Goal: Information Seeking & Learning: Compare options

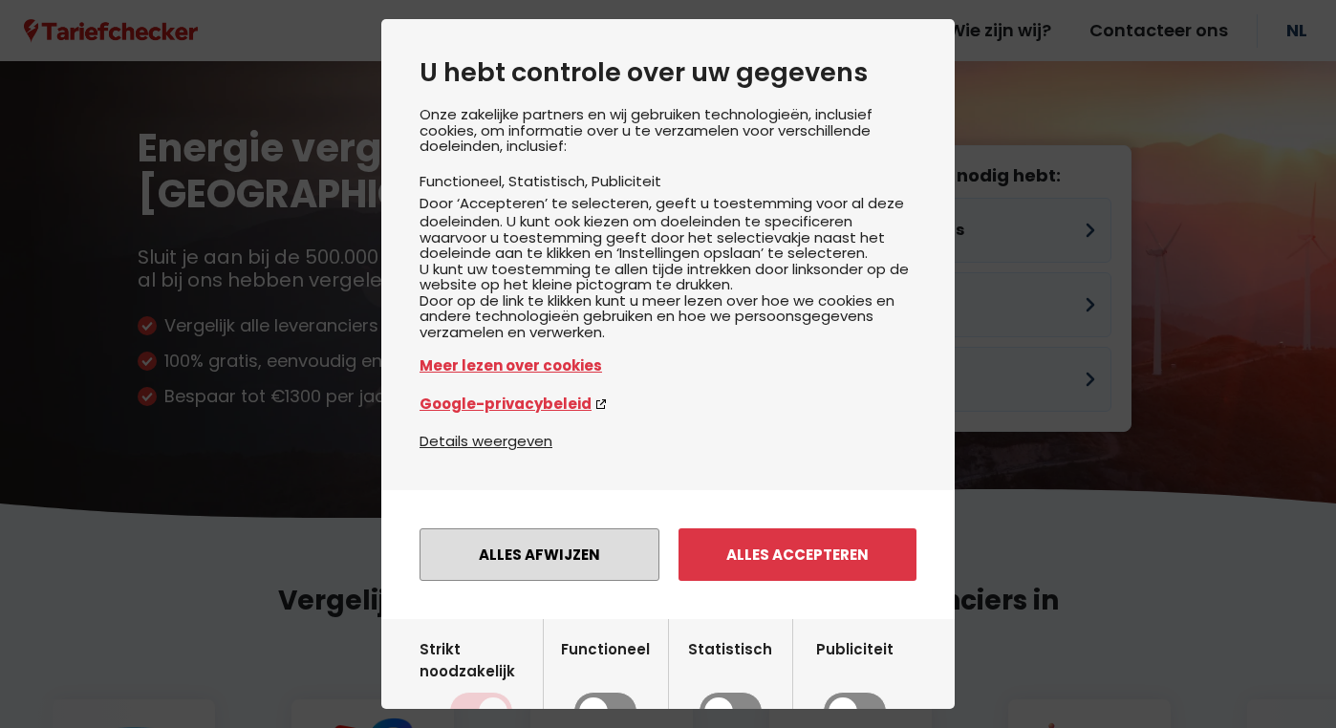
click at [573, 581] on button "Alles afwijzen" at bounding box center [539, 554] width 240 height 53
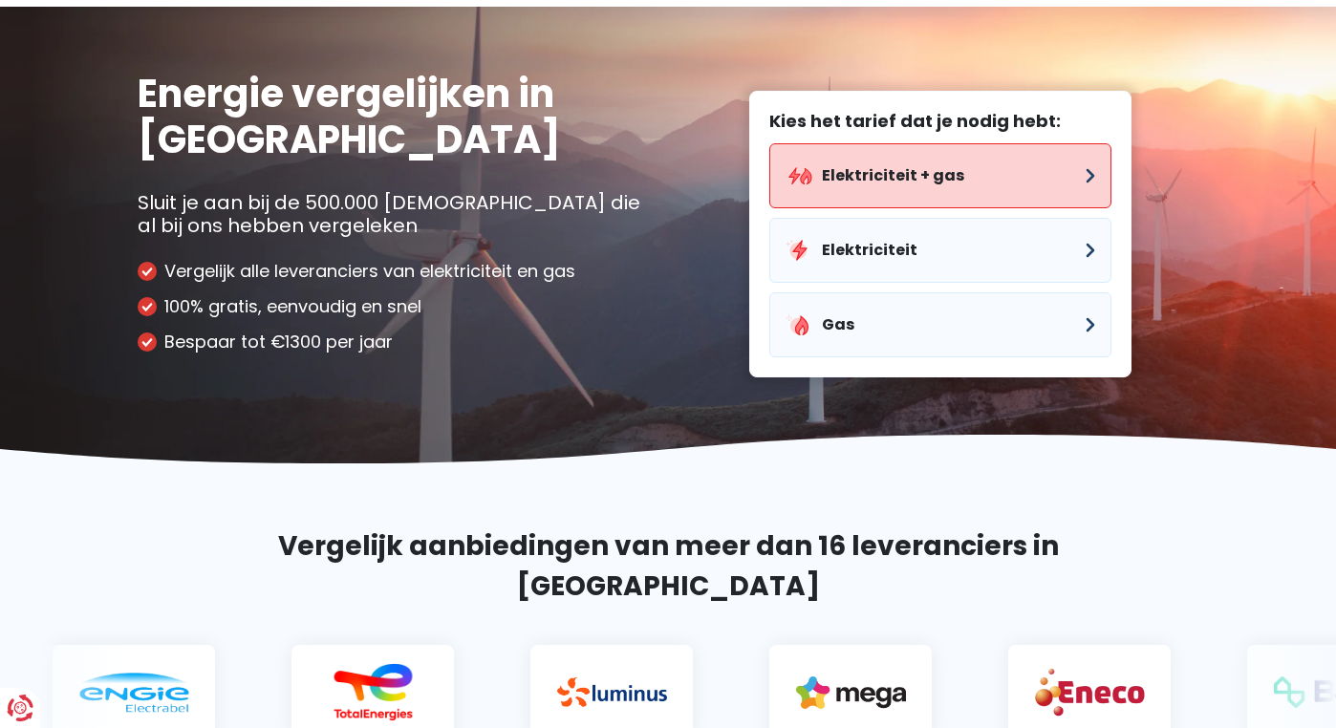
scroll to position [54, 0]
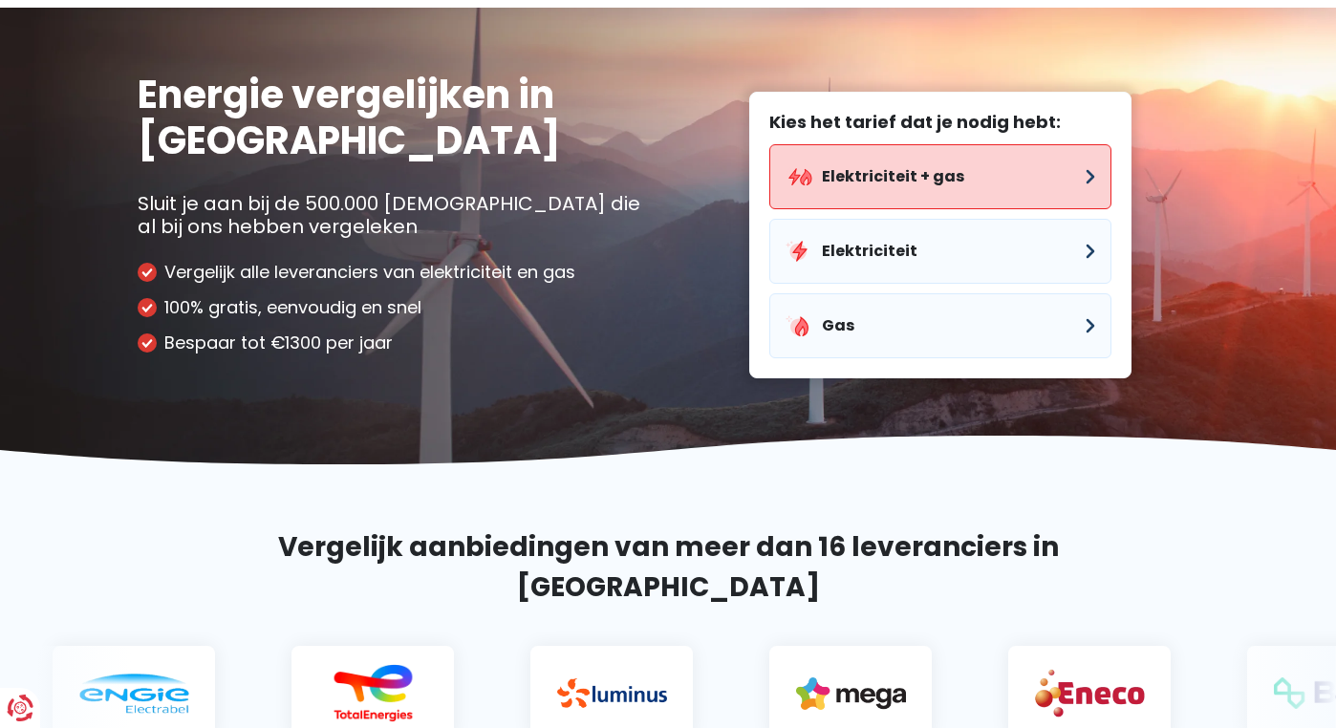
click at [898, 174] on button "Elektriciteit + gas" at bounding box center [940, 176] width 342 height 65
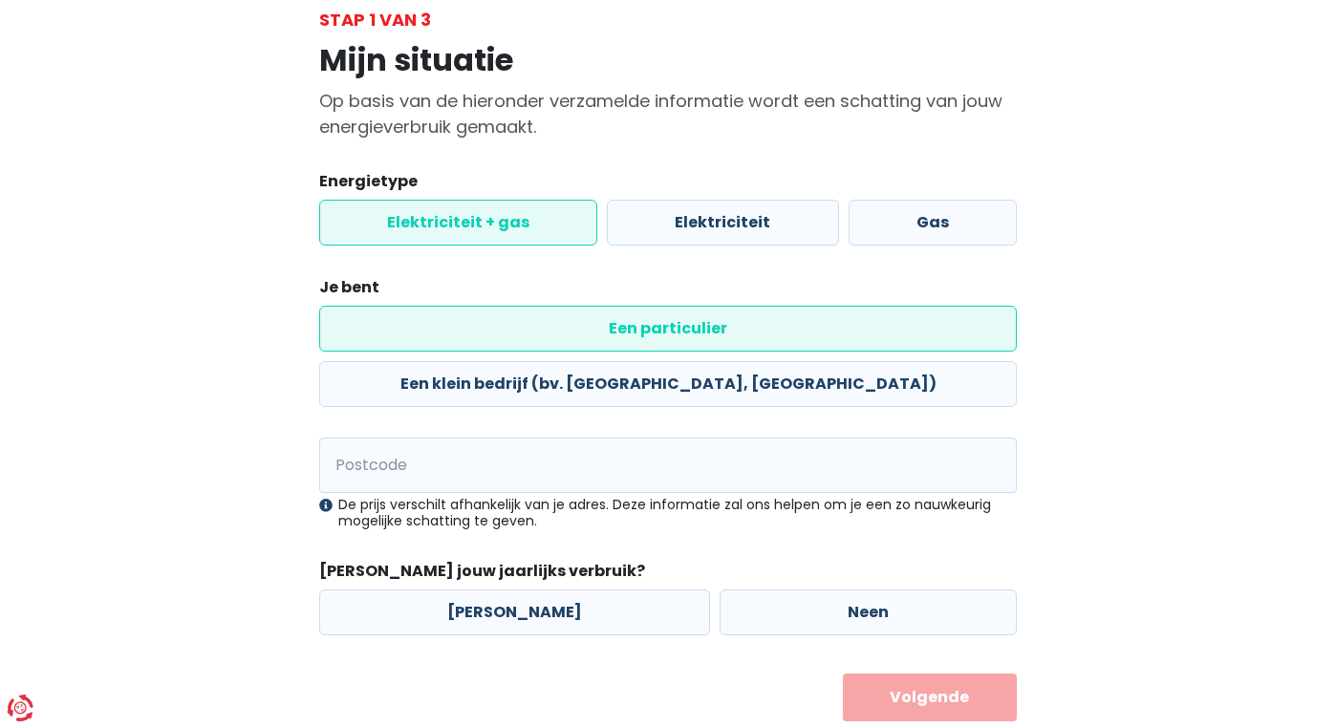
scroll to position [114, 0]
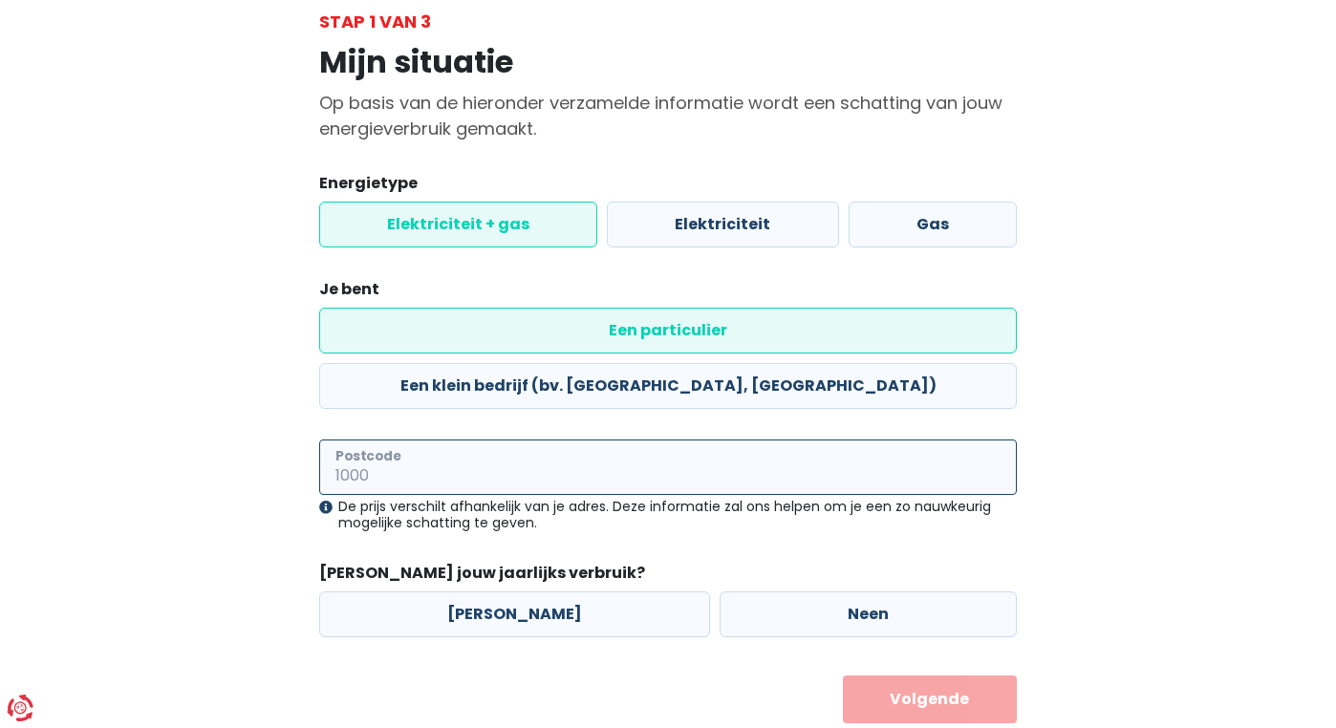
click at [497, 440] on input "Postcode" at bounding box center [668, 467] width 698 height 55
type input "3272"
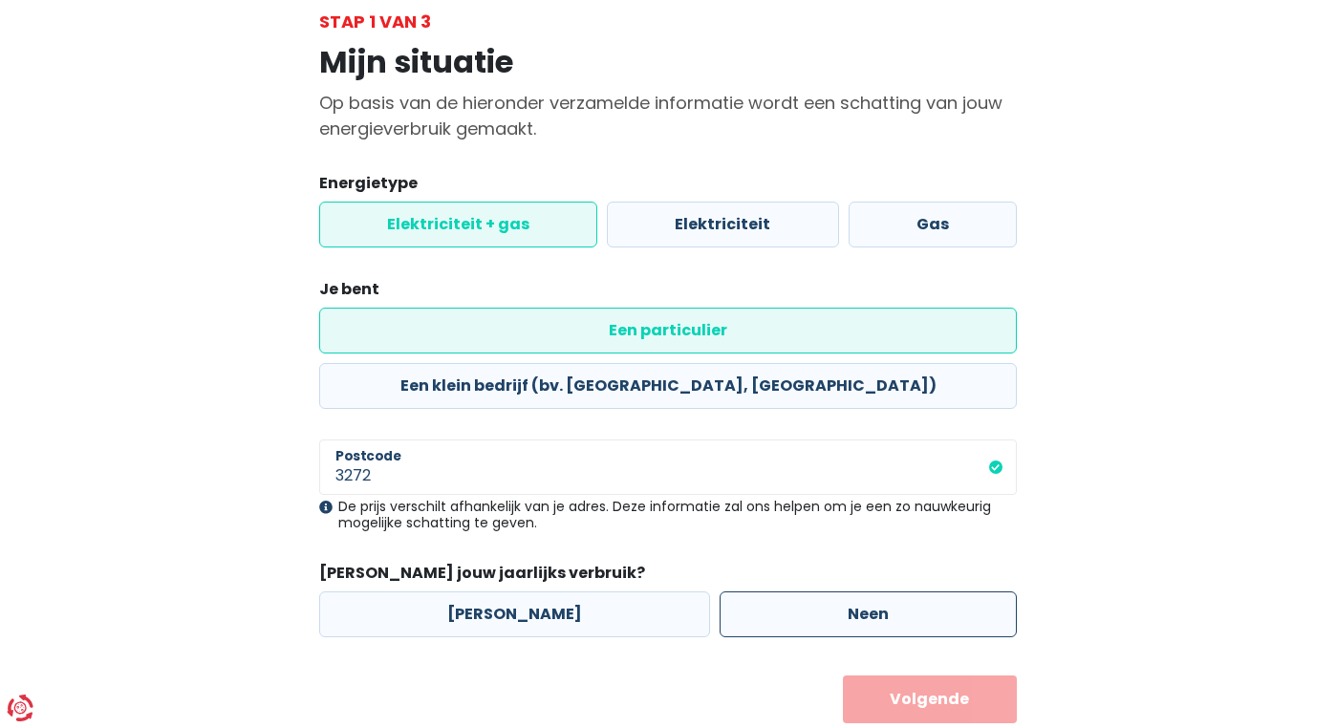
click at [739, 592] on label "Neen" at bounding box center [868, 615] width 297 height 46
click at [739, 592] on input "Neen" at bounding box center [868, 615] width 297 height 46
radio input "true"
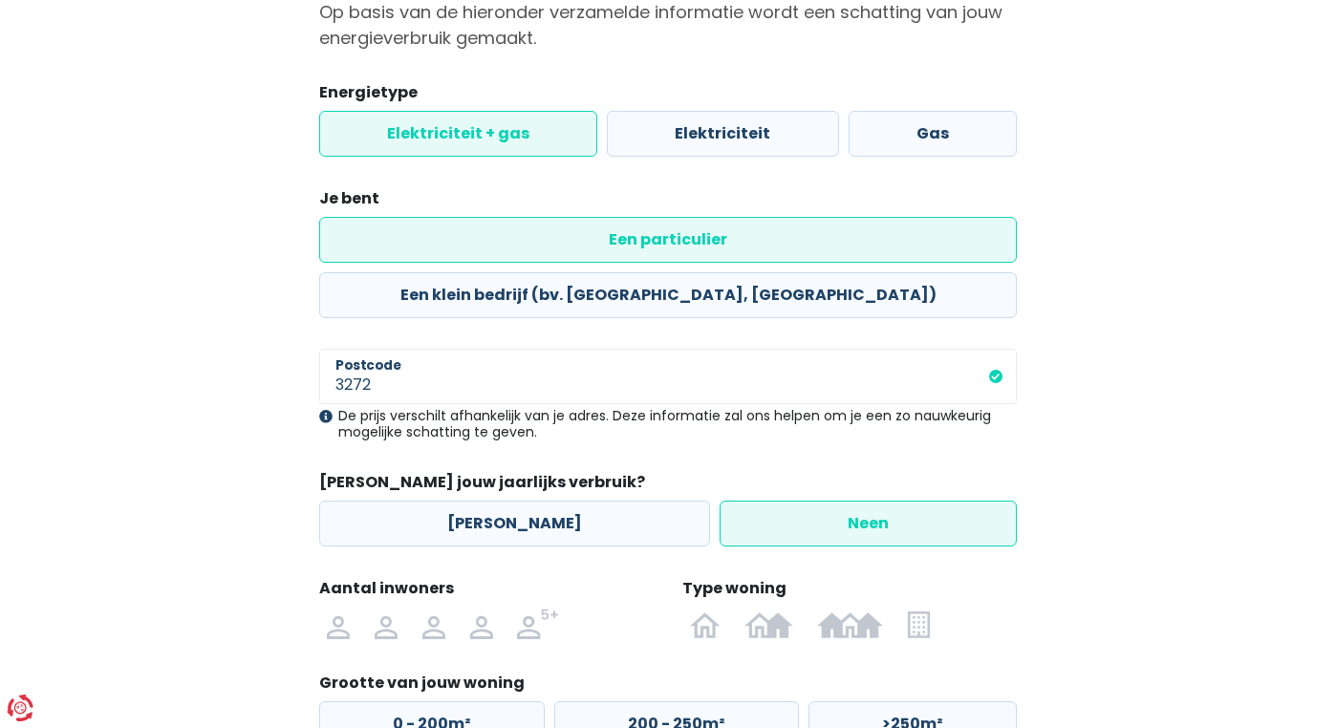
scroll to position [259, 0]
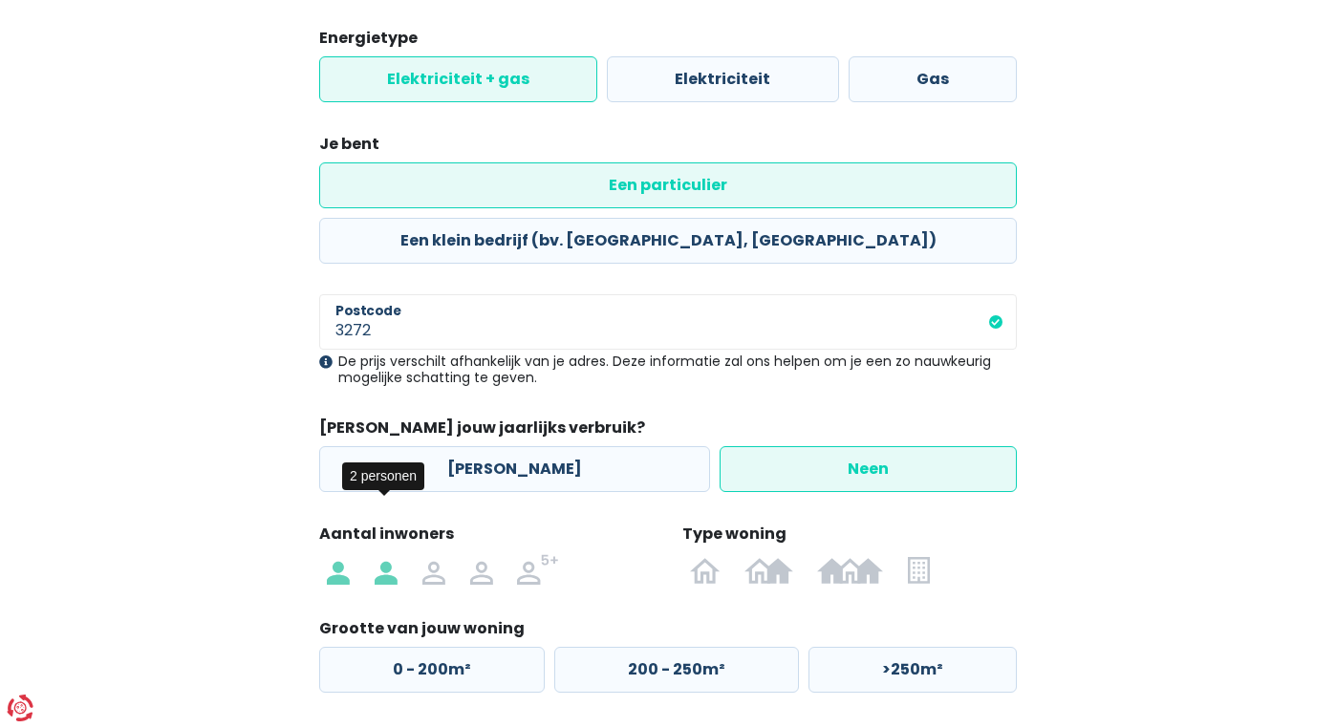
click at [389, 554] on img at bounding box center [386, 569] width 23 height 31
click at [389, 554] on input "radio" at bounding box center [386, 569] width 48 height 31
radio input "true"
click at [712, 554] on img at bounding box center [705, 569] width 31 height 31
click at [712, 554] on input "radio" at bounding box center [705, 569] width 55 height 31
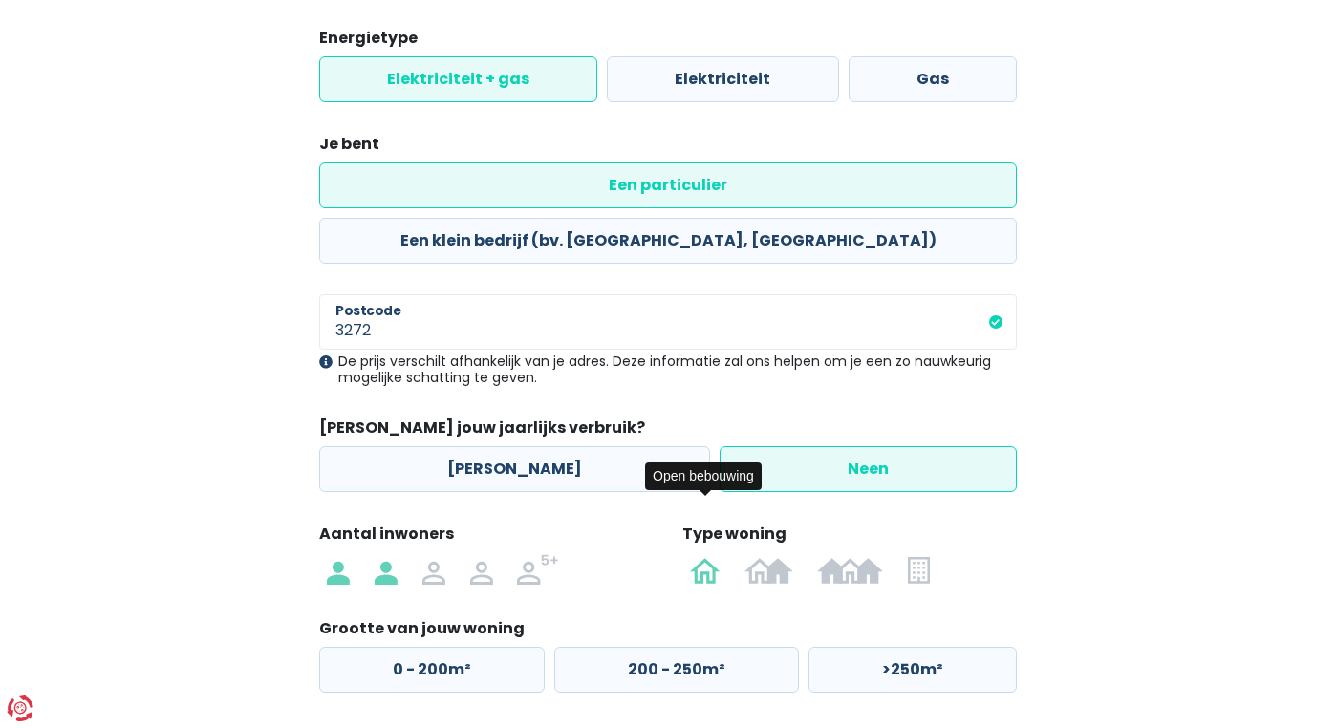
radio input "true"
click at [687, 647] on label "200 - 250m²" at bounding box center [676, 670] width 245 height 46
click at [687, 647] on input "200 - 250m²" at bounding box center [676, 670] width 245 height 46
radio input "true"
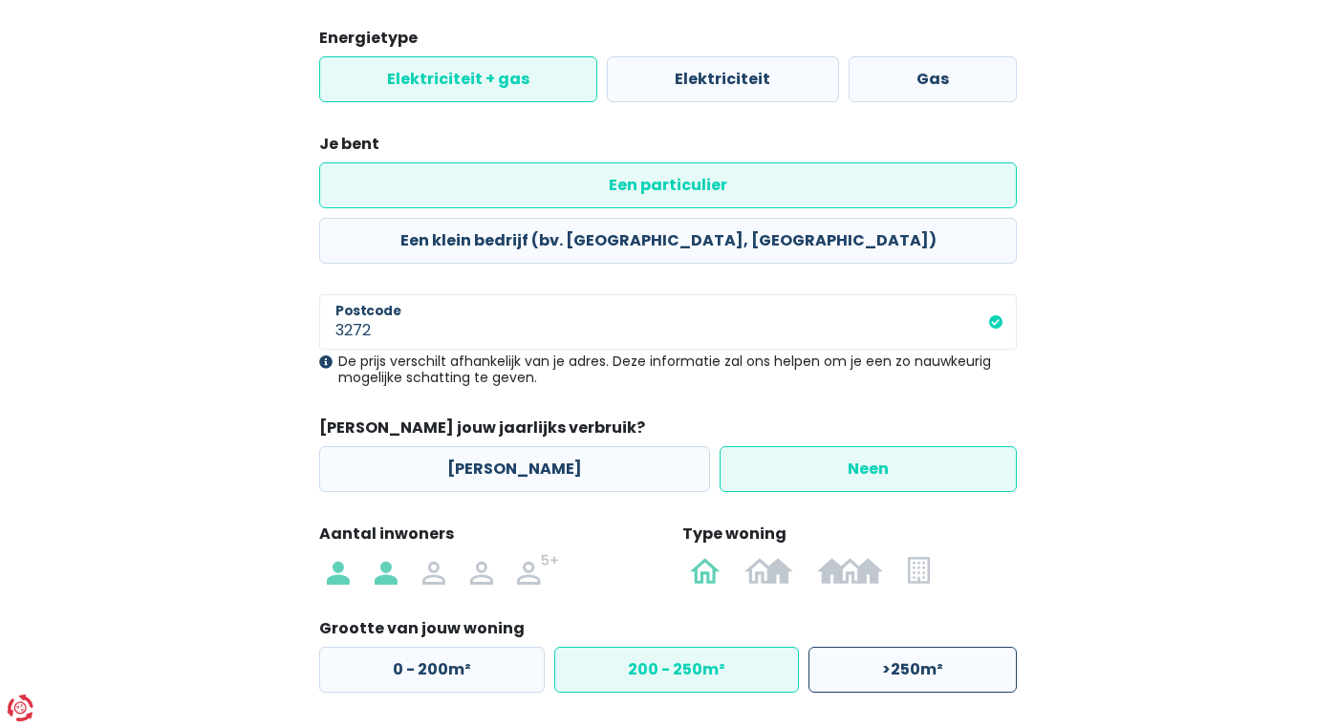
click at [857, 647] on label ">250m²" at bounding box center [912, 670] width 208 height 46
click at [857, 647] on input ">250m²" at bounding box center [912, 670] width 208 height 46
radio input "true"
radio input "false"
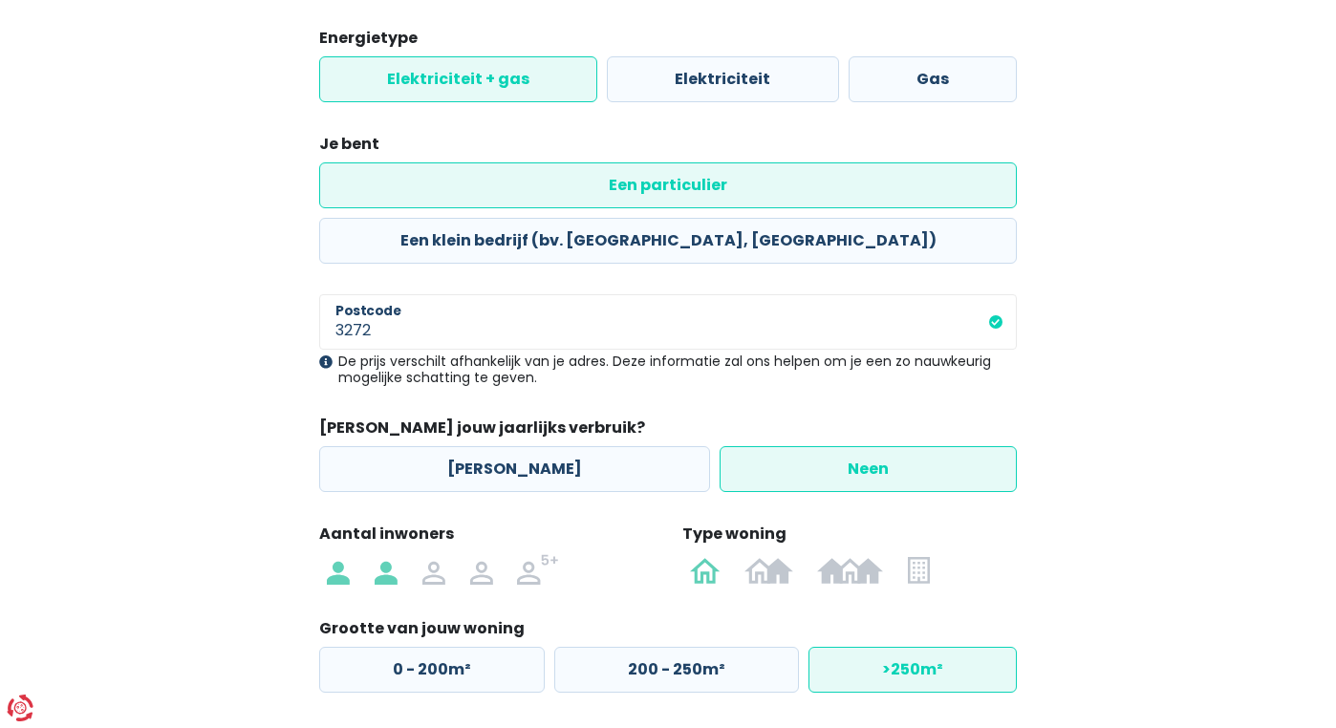
select select
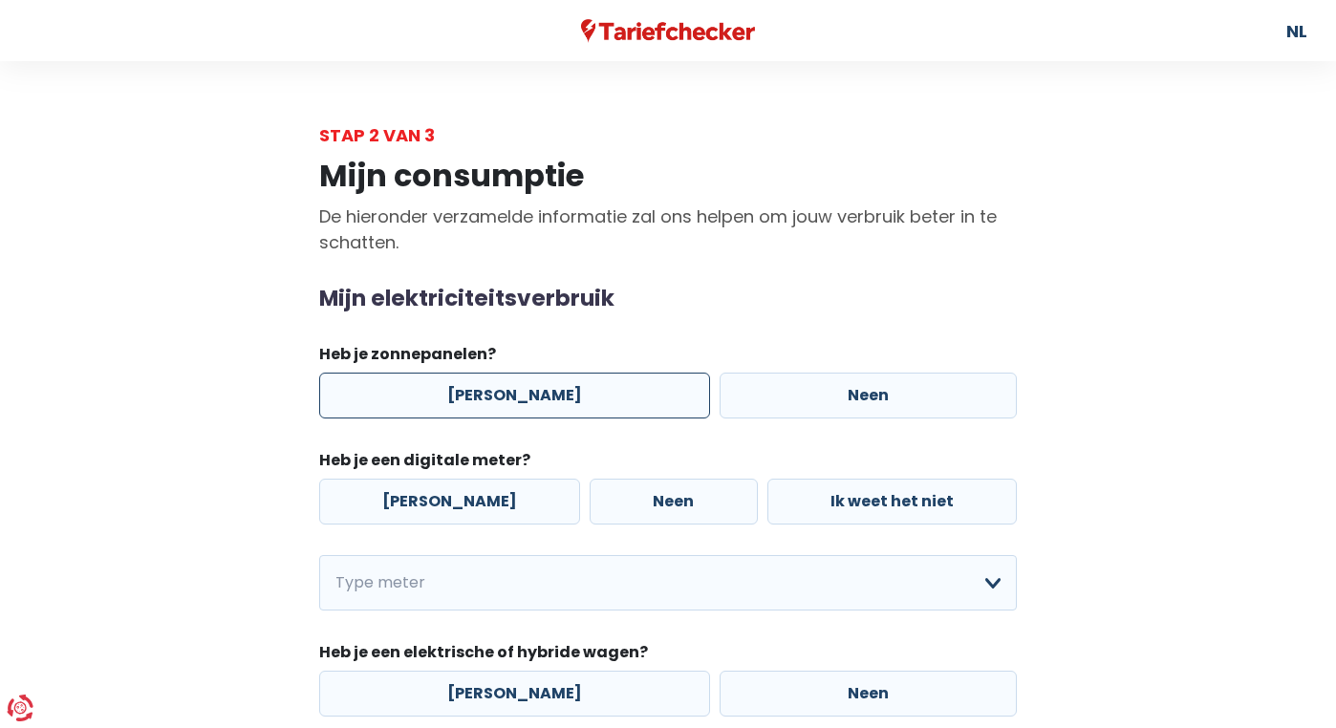
click at [566, 391] on label "[PERSON_NAME]" at bounding box center [514, 396] width 391 height 46
click at [566, 391] on input "[PERSON_NAME]" at bounding box center [514, 396] width 391 height 46
radio input "true"
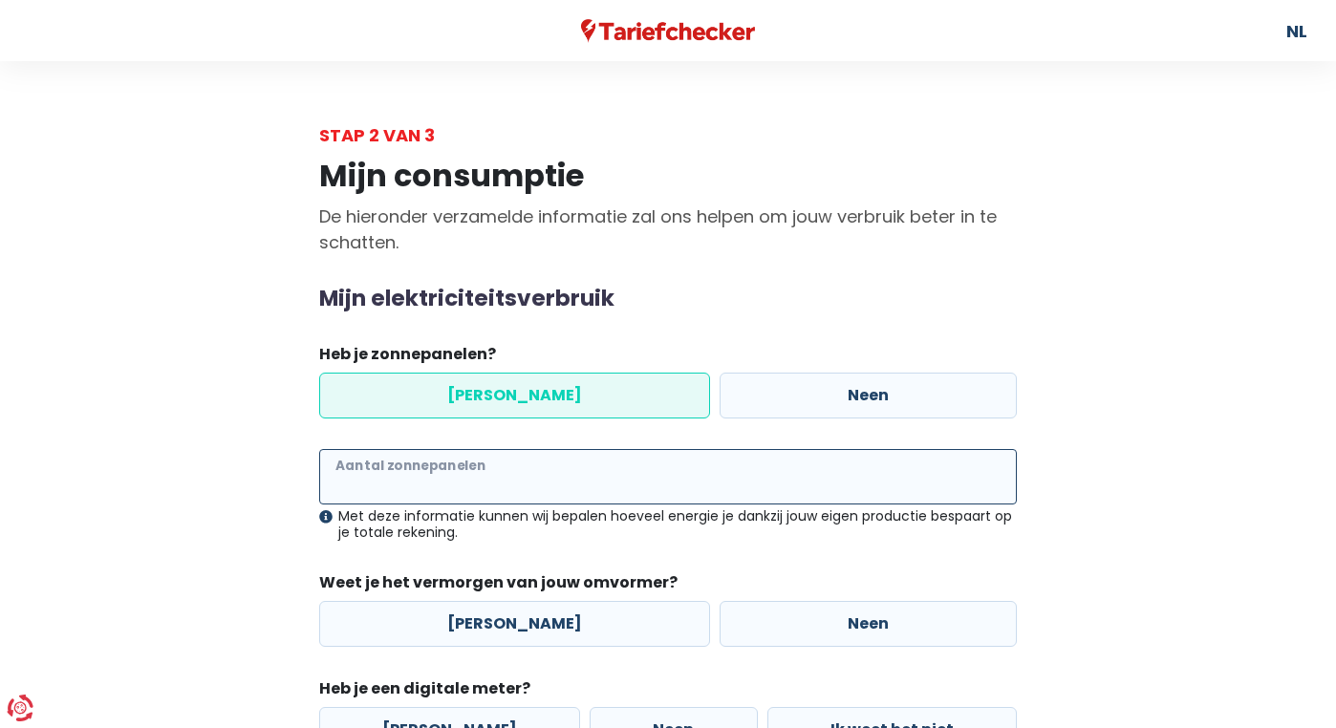
click at [521, 476] on input "Aantal zonnepanelen" at bounding box center [668, 476] width 698 height 55
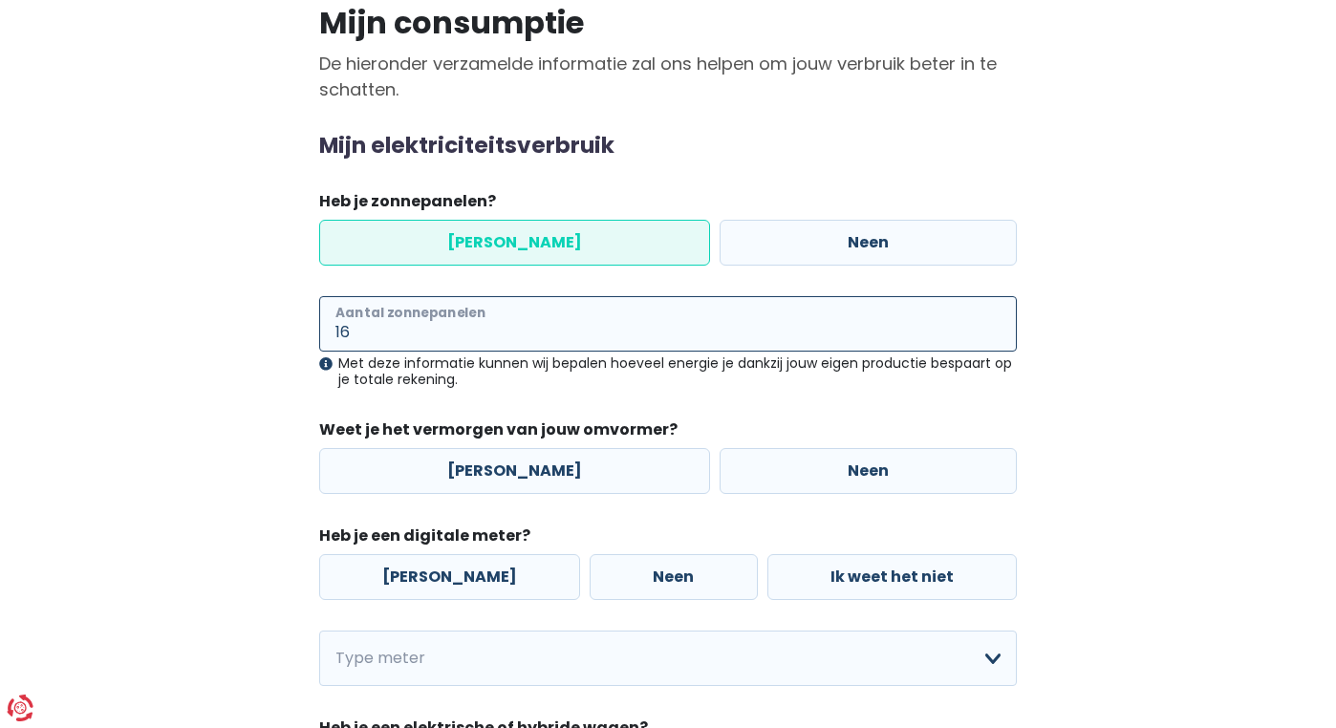
scroll to position [160, 0]
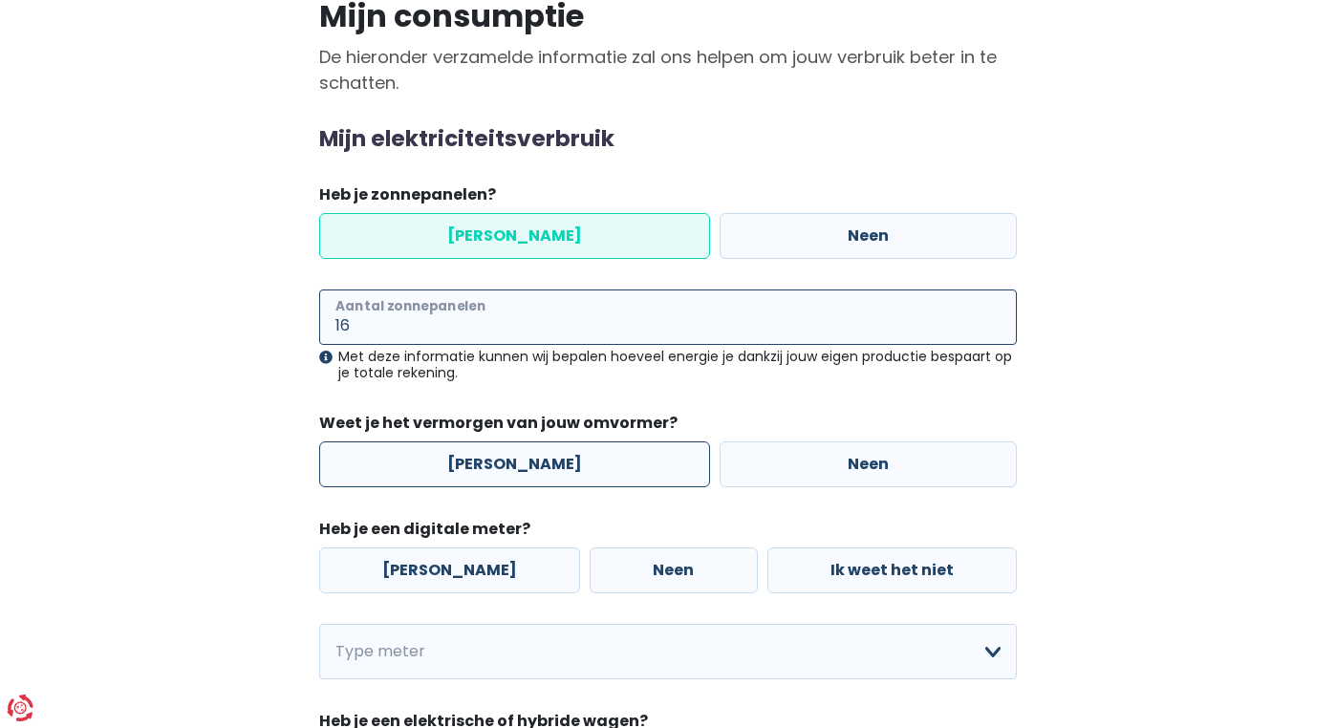
type input "16"
click at [512, 463] on label "[PERSON_NAME]" at bounding box center [514, 464] width 391 height 46
click at [512, 463] on input "[PERSON_NAME]" at bounding box center [514, 464] width 391 height 46
radio input "true"
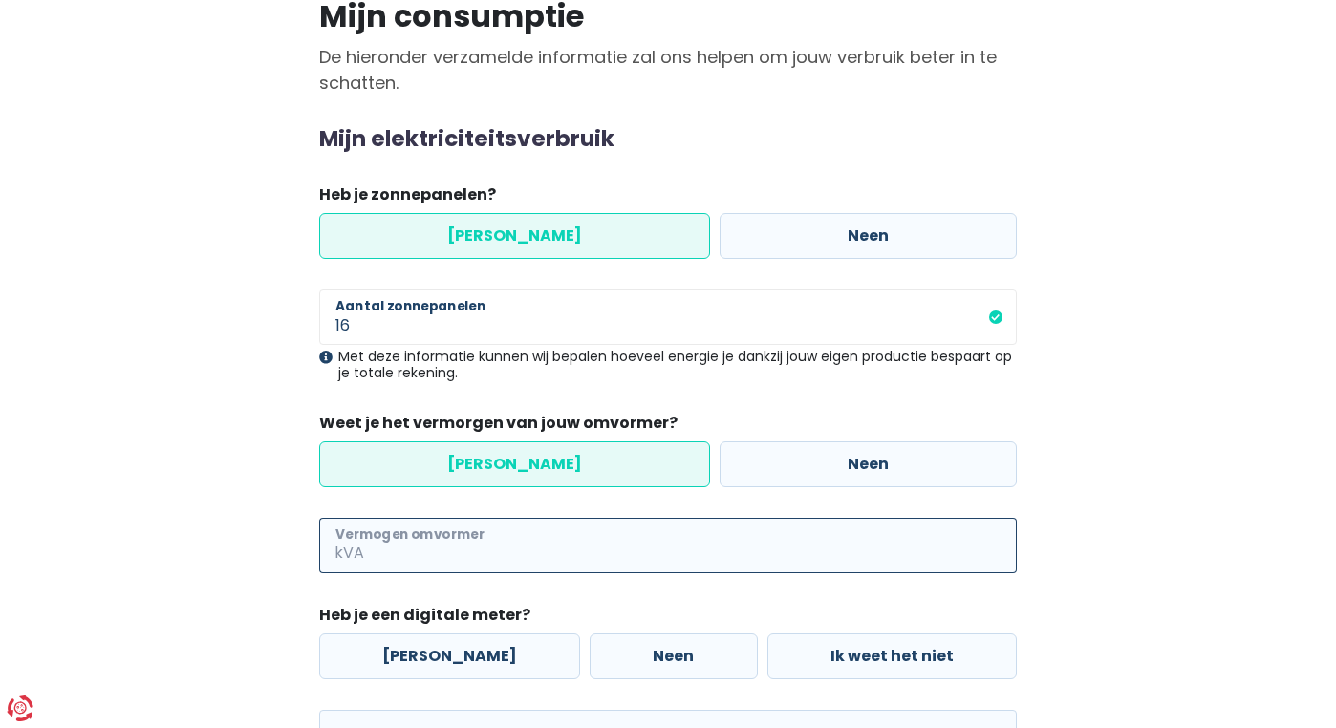
click at [476, 540] on input "Vermogen omvormer" at bounding box center [692, 545] width 649 height 55
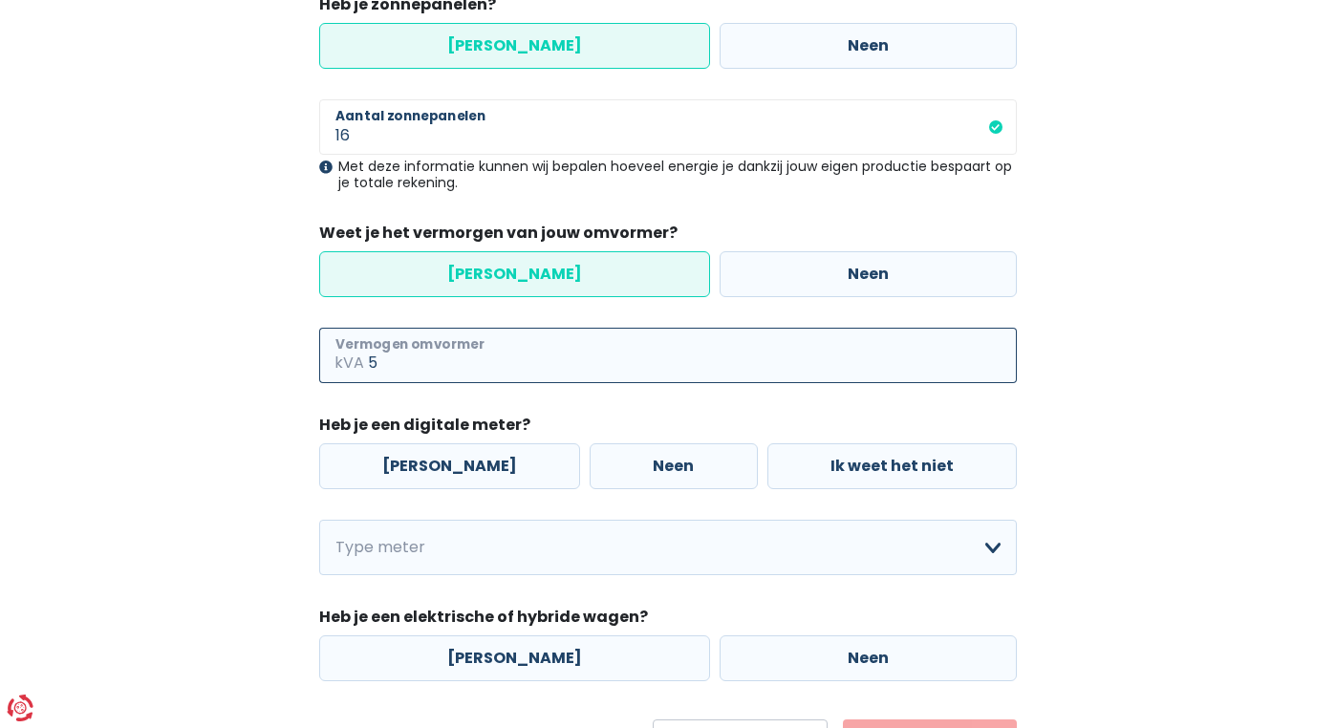
scroll to position [355, 0]
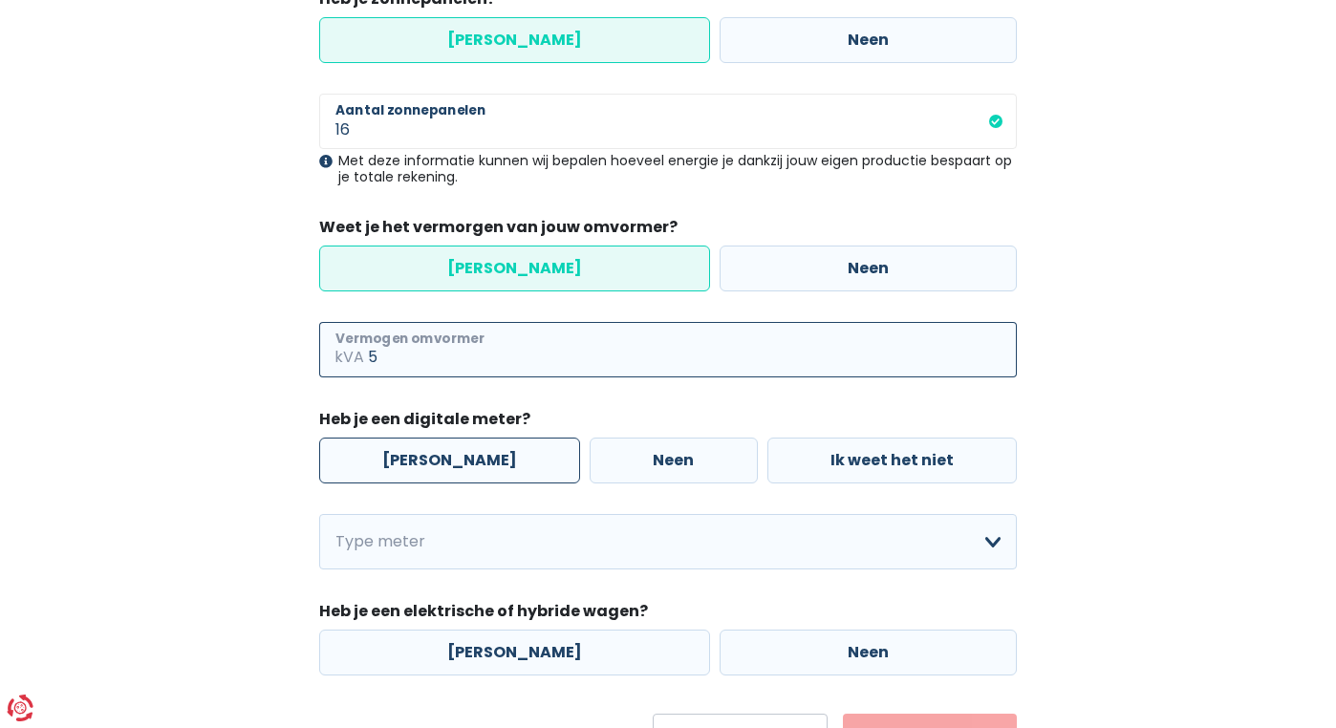
type input "5"
click at [436, 456] on label "[PERSON_NAME]" at bounding box center [449, 461] width 261 height 46
click at [436, 456] on input "[PERSON_NAME]" at bounding box center [449, 461] width 261 height 46
radio input "true"
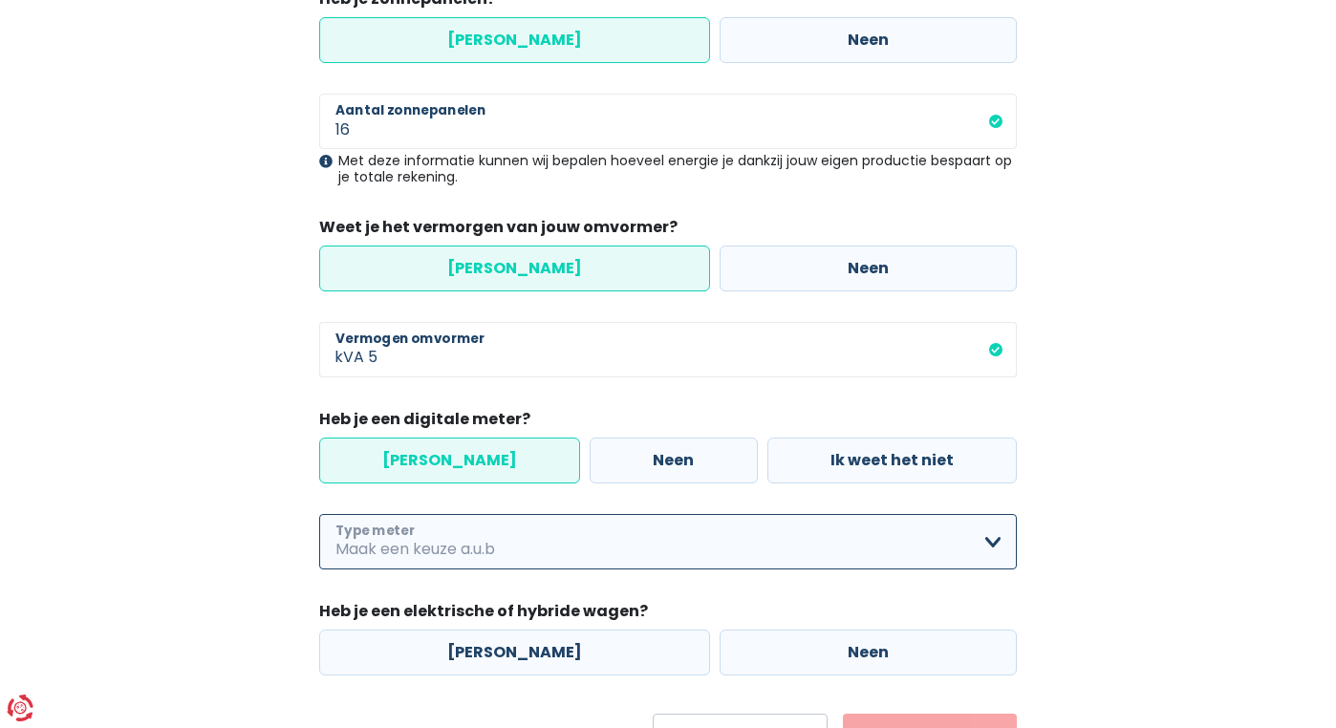
select select "day_night_bi_hourly"
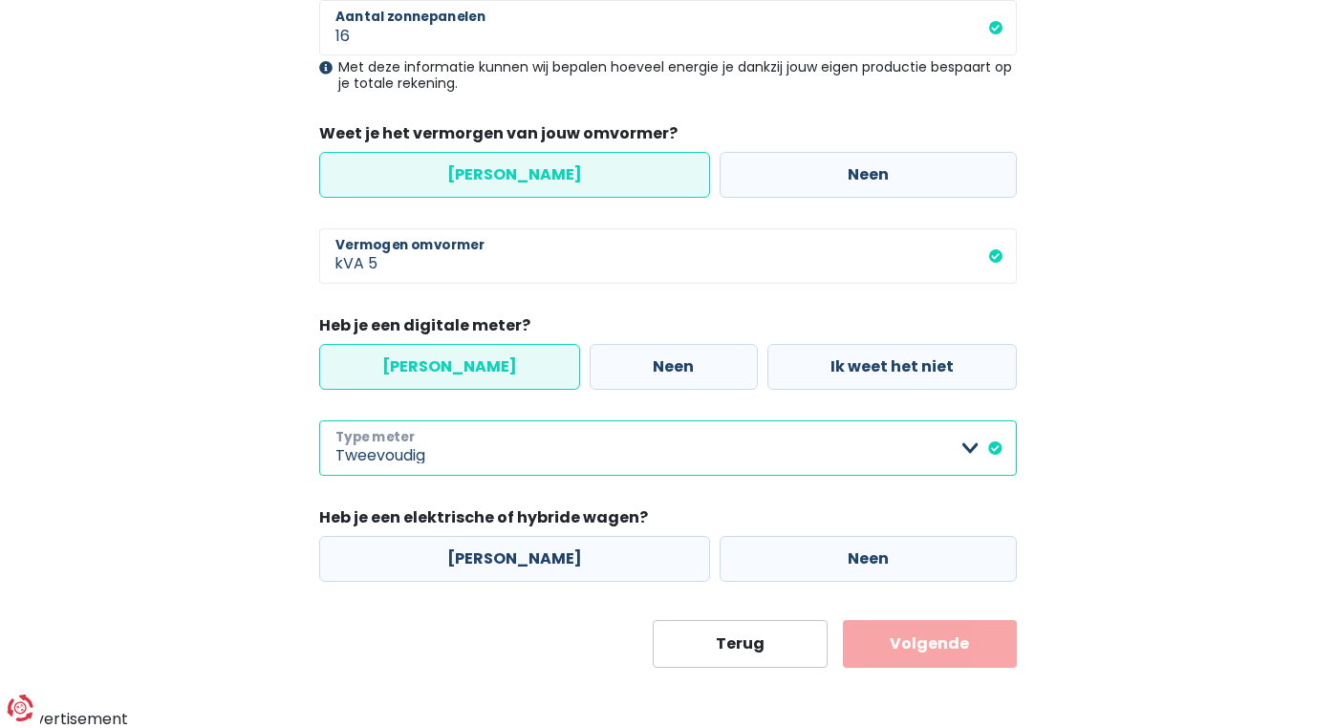
scroll to position [448, 0]
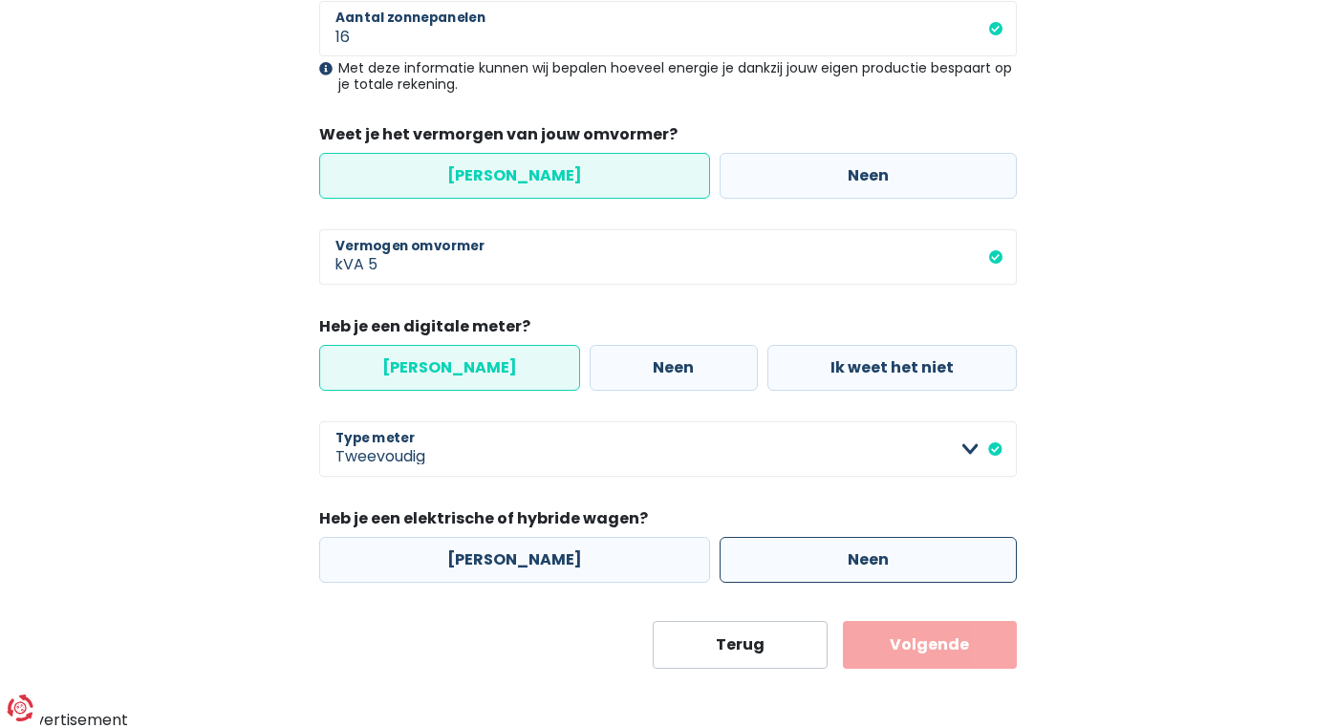
click at [870, 549] on label "Neen" at bounding box center [868, 560] width 297 height 46
click at [870, 549] on input "Neen" at bounding box center [868, 560] width 297 height 46
radio input "true"
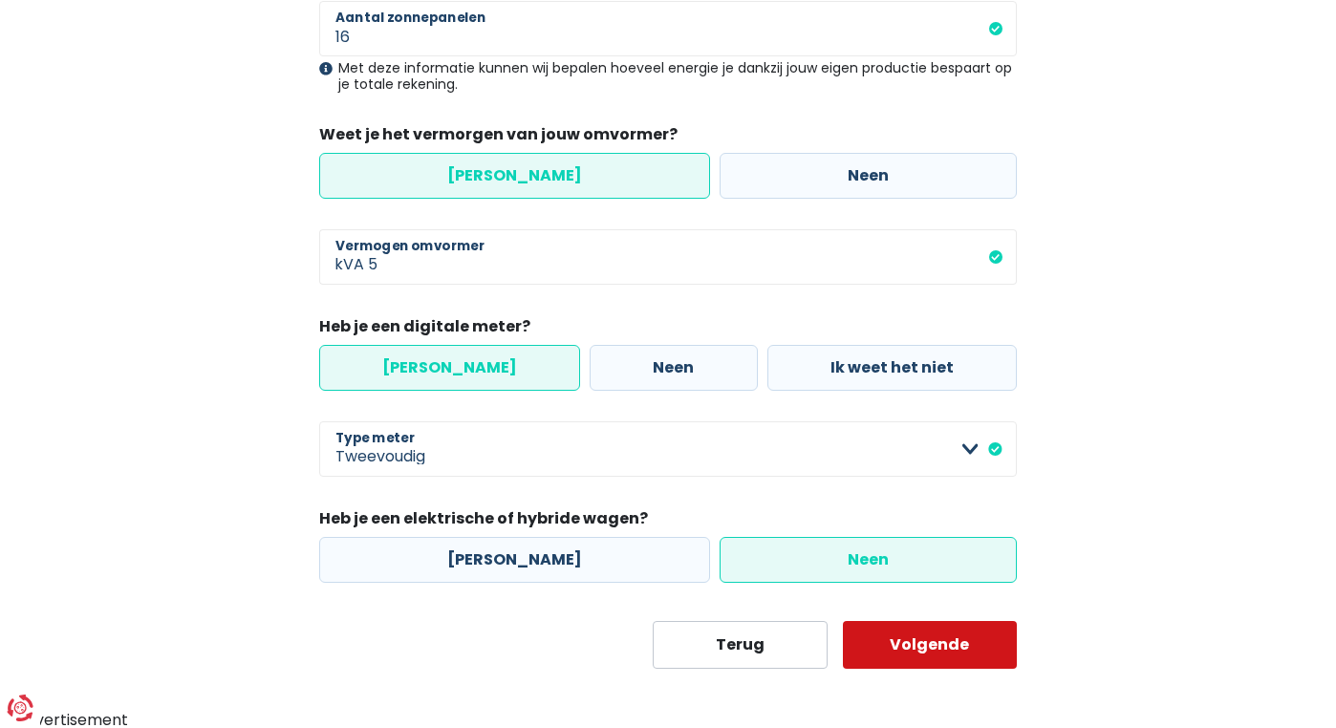
click at [909, 634] on button "Volgende" at bounding box center [930, 645] width 175 height 48
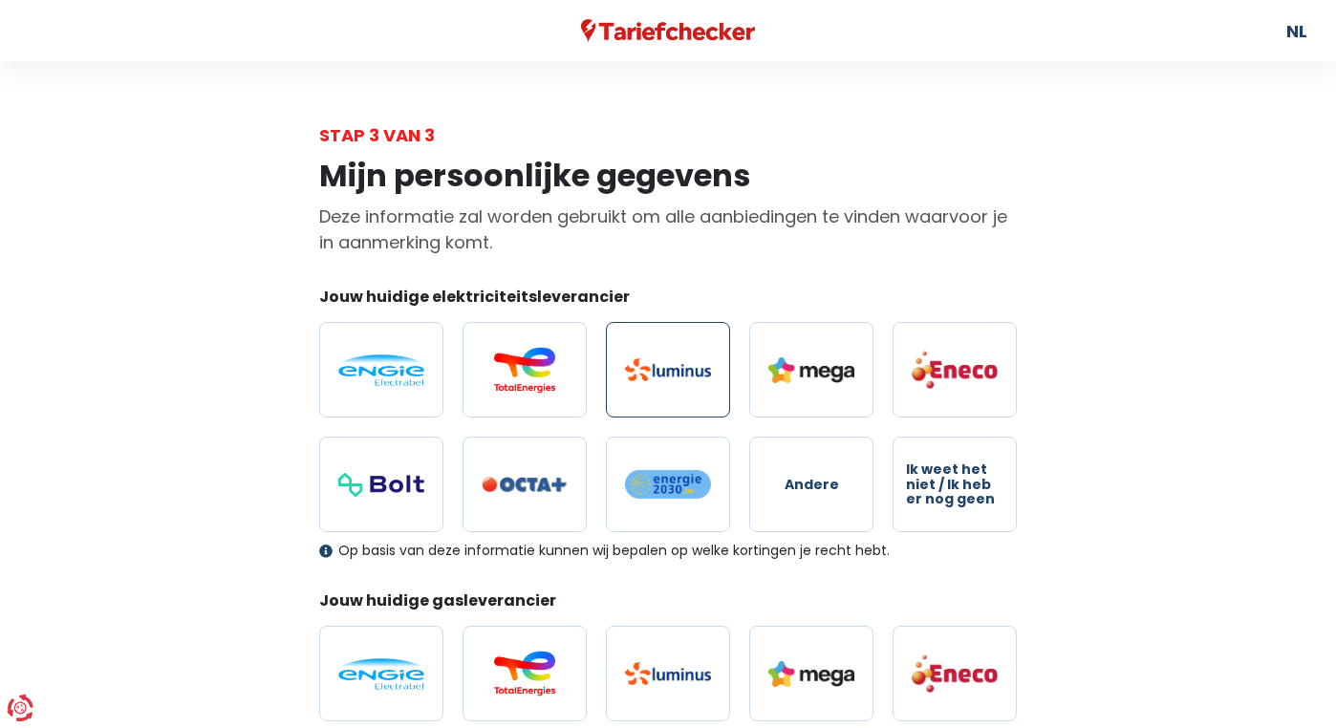
click at [699, 388] on label at bounding box center [668, 370] width 124 height 96
click at [699, 388] on input "radio" at bounding box center [668, 370] width 124 height 96
radio input "true"
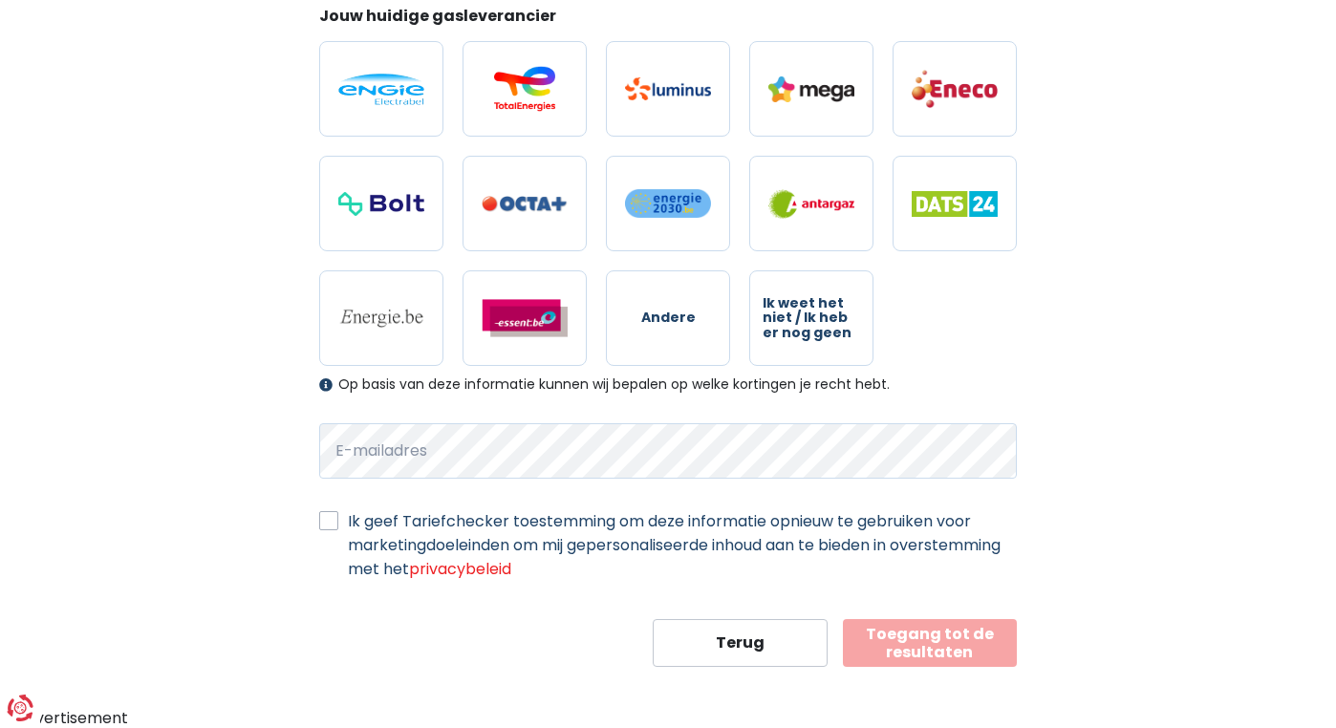
scroll to position [584, 0]
select select "day_night_bi_hourly"
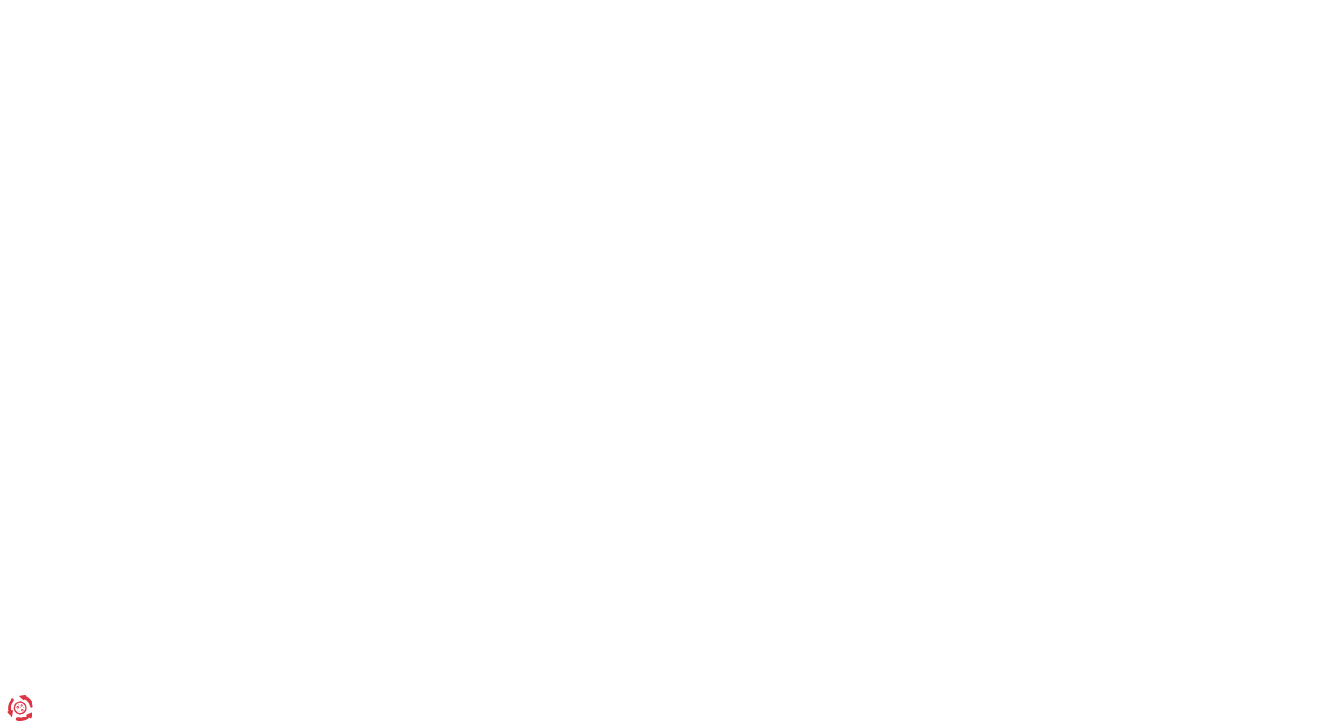
scroll to position [54, 0]
